Goal: Navigation & Orientation: Find specific page/section

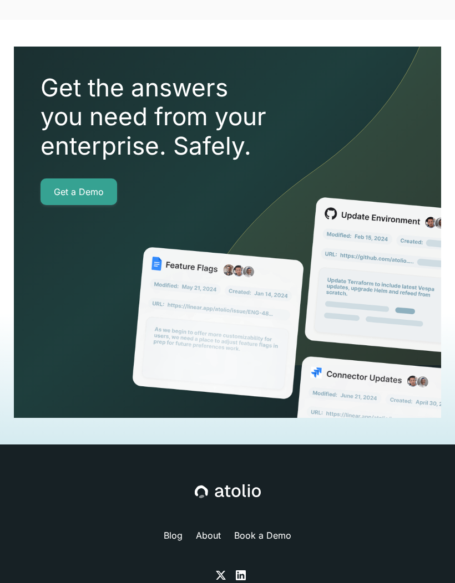
scroll to position [2925, 0]
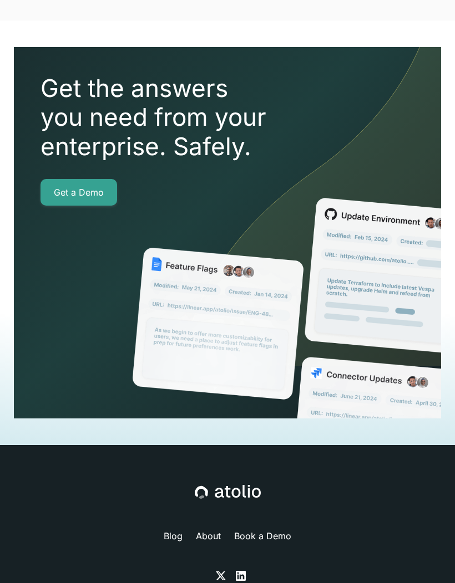
click at [241, 485] on icon at bounding box center [228, 492] width 66 height 14
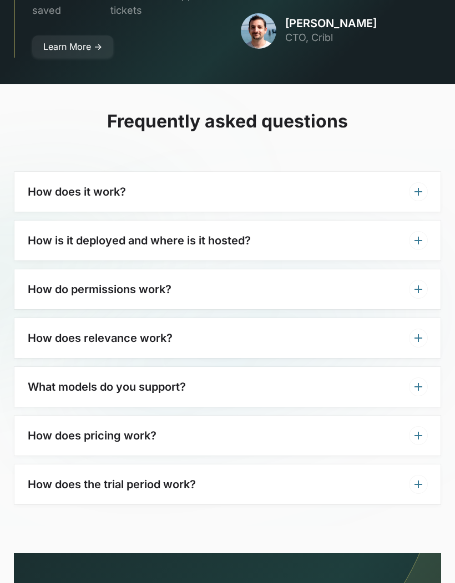
scroll to position [3941, 0]
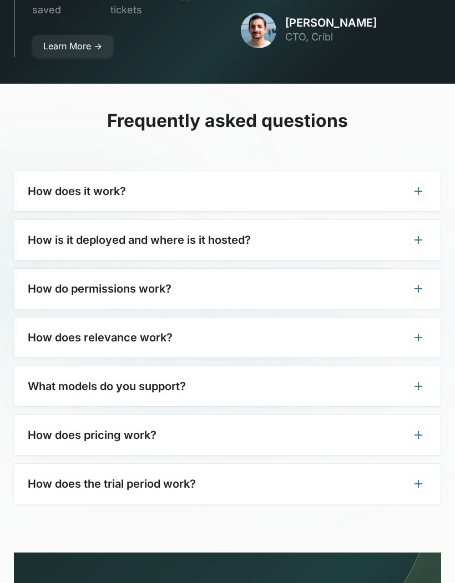
click at [418, 233] on icon at bounding box center [417, 239] width 13 height 13
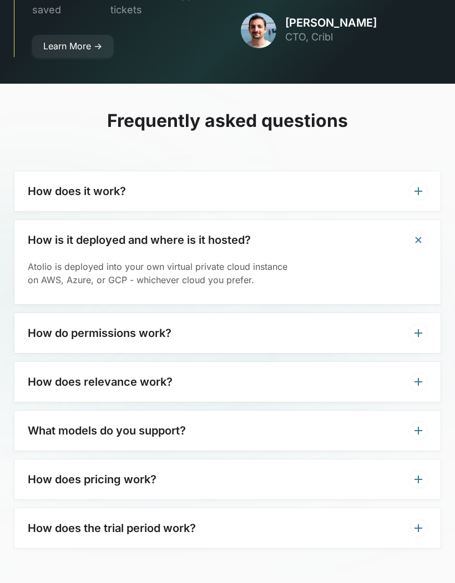
click at [417, 231] on icon at bounding box center [418, 240] width 19 height 19
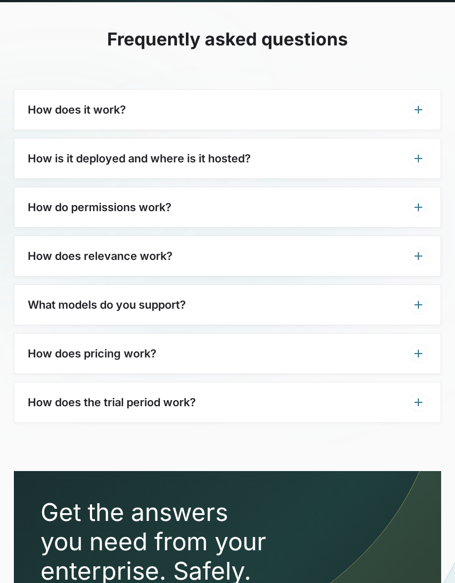
scroll to position [4024, 0]
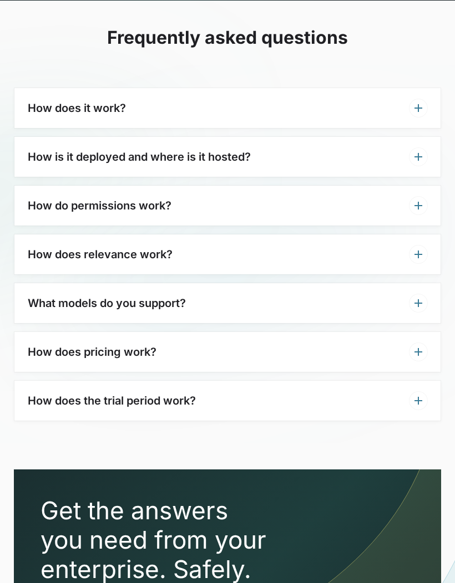
click at [420, 199] on icon at bounding box center [417, 205] width 13 height 13
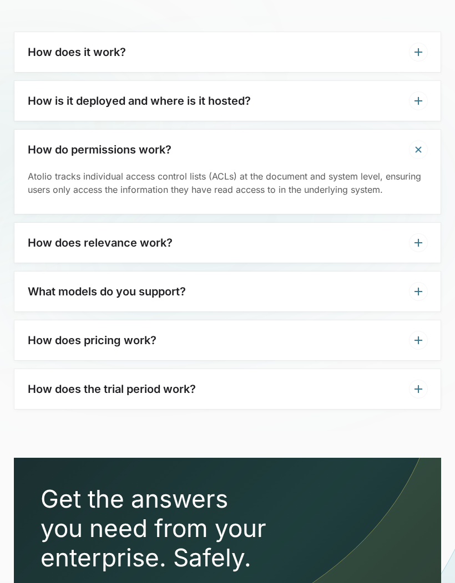
scroll to position [4083, 0]
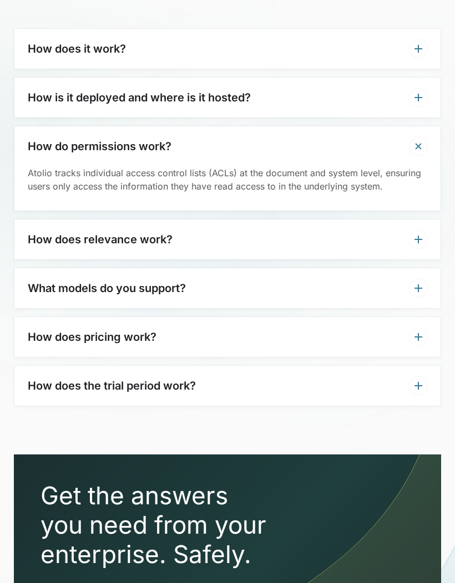
click at [419, 282] on icon at bounding box center [417, 288] width 13 height 13
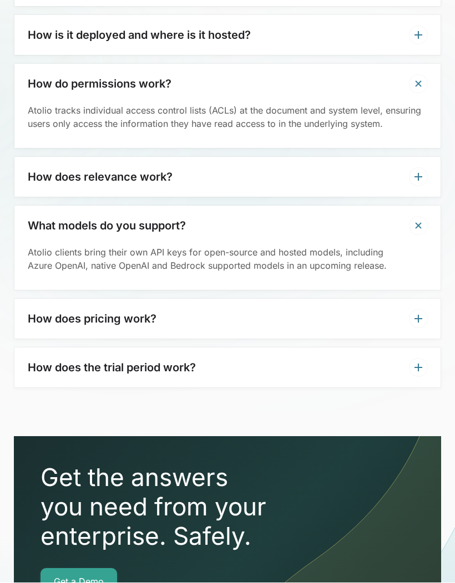
click at [418, 315] on icon at bounding box center [418, 319] width 8 height 8
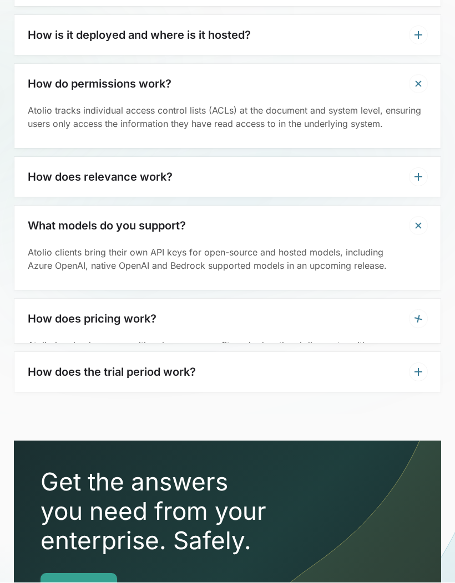
scroll to position [4146, 0]
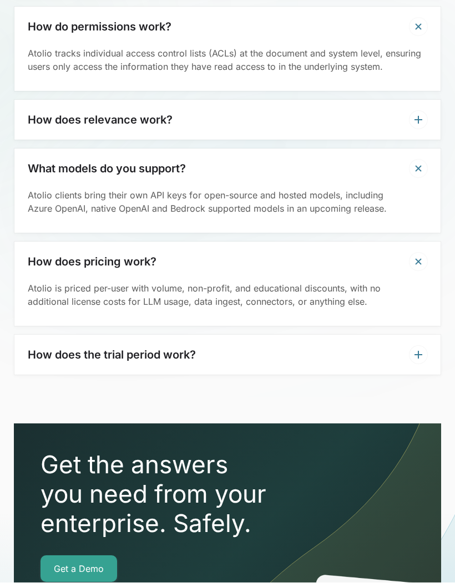
click at [414, 349] on icon at bounding box center [417, 355] width 13 height 13
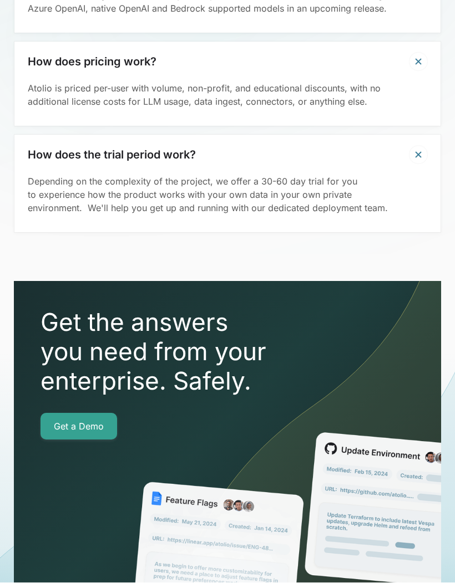
scroll to position [4403, 0]
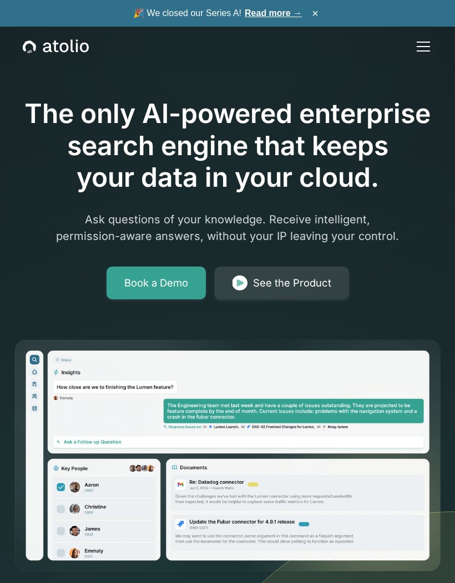
click at [424, 42] on div "menu" at bounding box center [422, 42] width 13 height 1
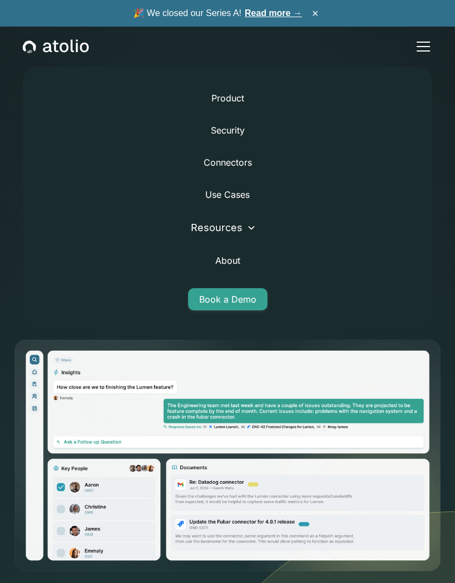
click at [240, 163] on link "Connectors" at bounding box center [227, 162] width 48 height 27
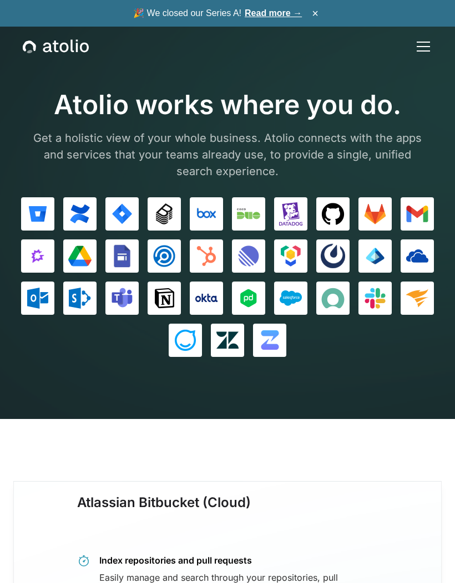
click at [425, 48] on div "menu" at bounding box center [423, 46] width 27 height 27
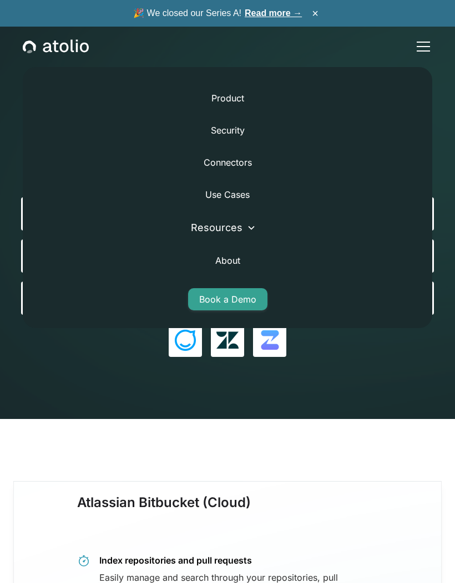
click at [253, 224] on icon at bounding box center [251, 227] width 9 height 9
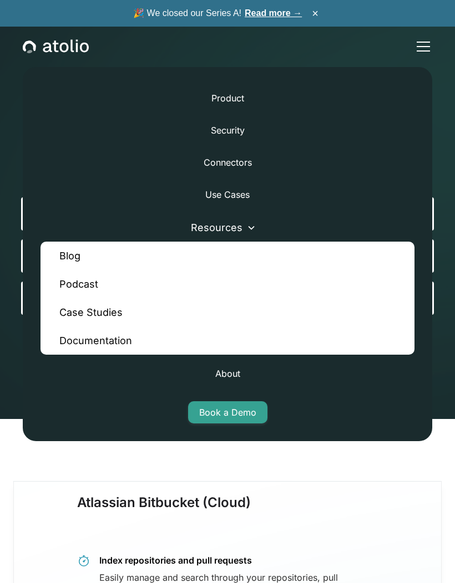
click at [126, 342] on link "Documentation" at bounding box center [227, 341] width 374 height 28
